Goal: Task Accomplishment & Management: Manage account settings

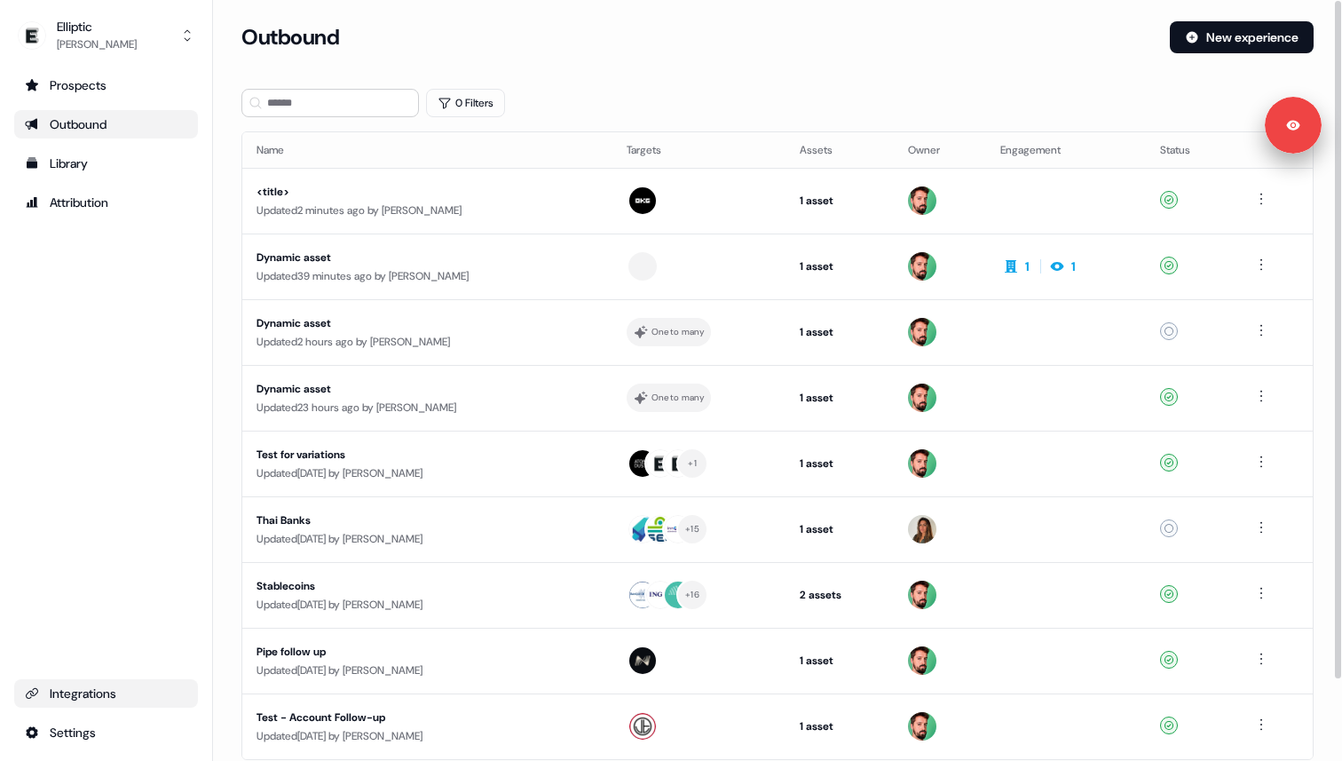
click at [119, 696] on div "Integrations" at bounding box center [106, 693] width 162 height 18
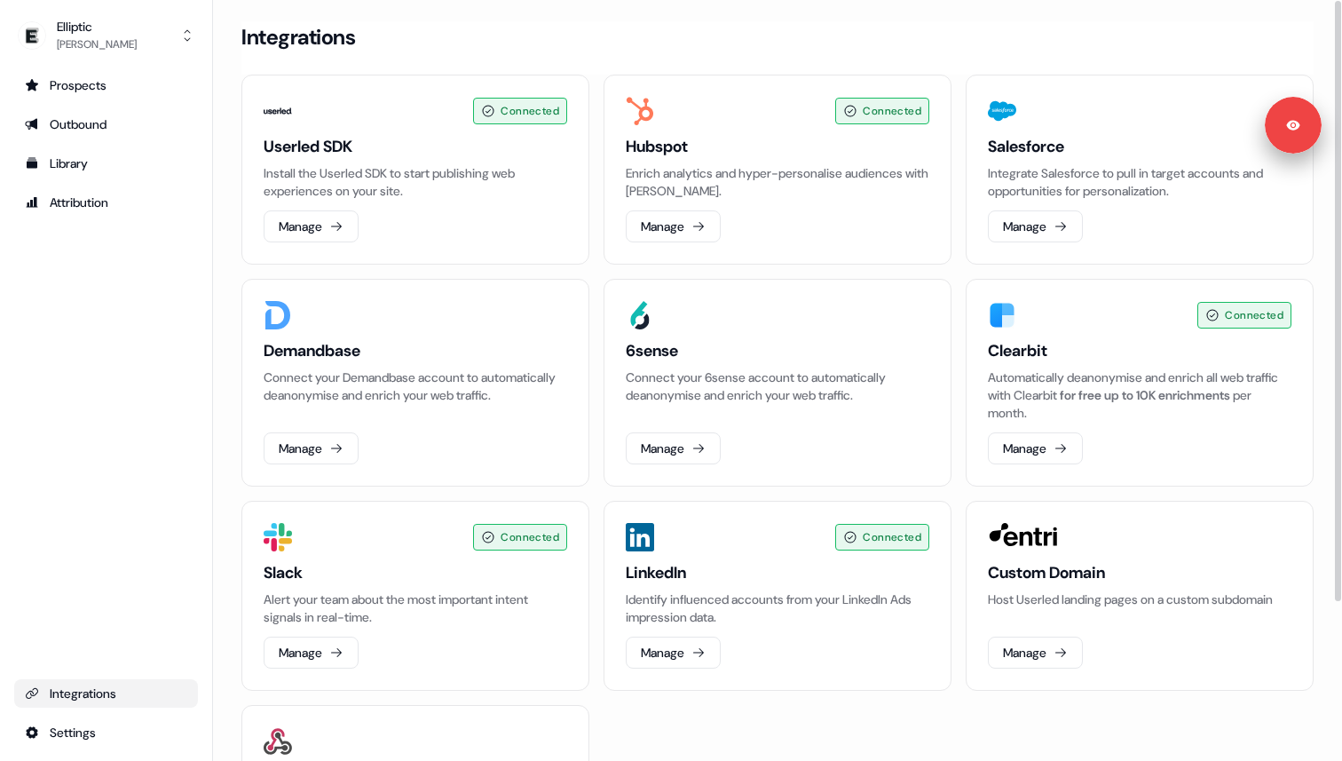
click at [205, 521] on div "Elliptic [PERSON_NAME] Prospects Outbound Library Attribution Integrations Sett…" at bounding box center [106, 380] width 213 height 761
click at [1044, 643] on button "Manage" at bounding box center [1035, 652] width 95 height 32
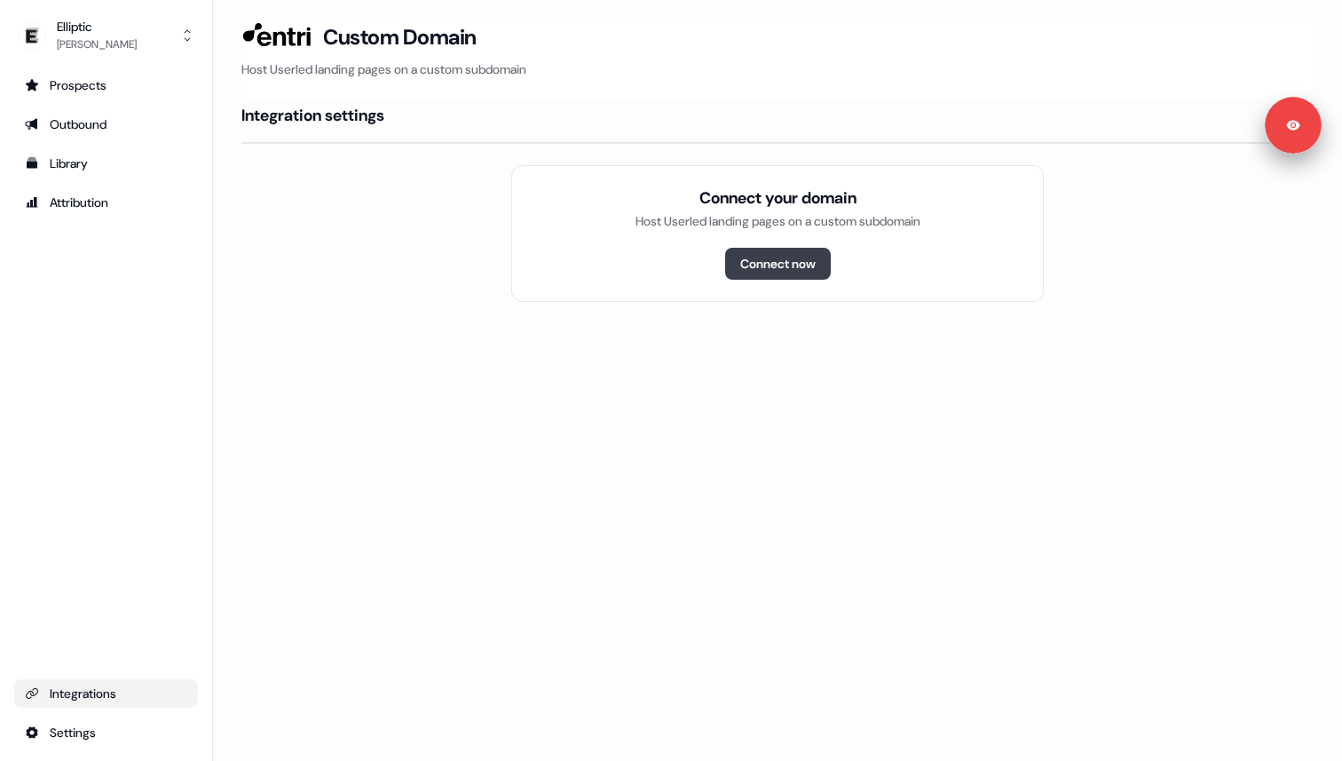
click at [765, 268] on button "Connect now" at bounding box center [778, 264] width 106 height 32
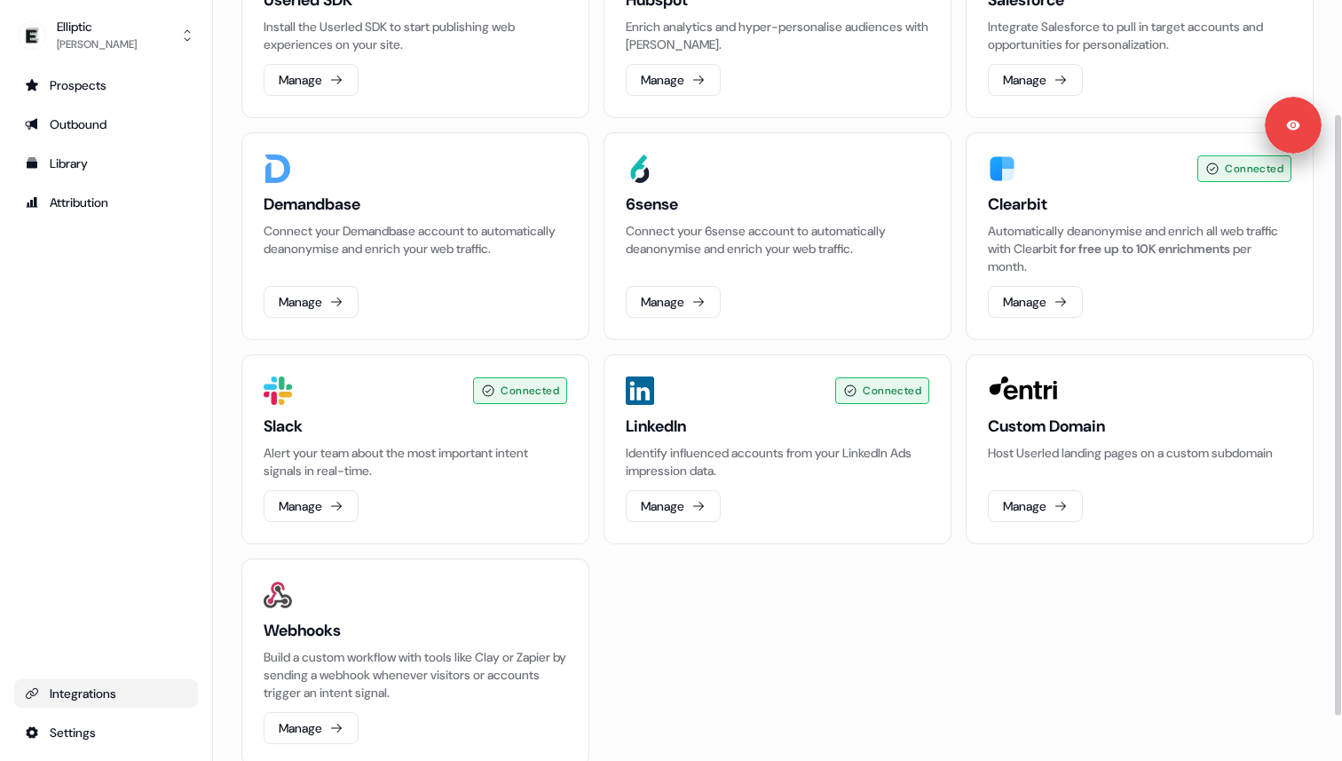
scroll to position [201, 0]
